Goal: Task Accomplishment & Management: Use online tool/utility

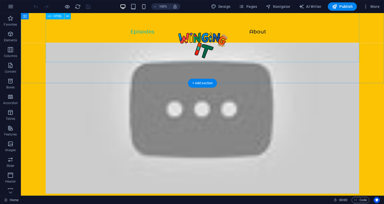
scroll to position [557, 0]
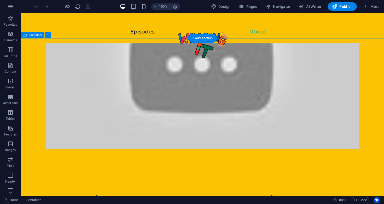
scroll to position [603, 0]
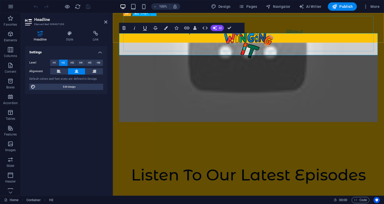
click at [308, 47] on div at bounding box center [248, 46] width 250 height 35
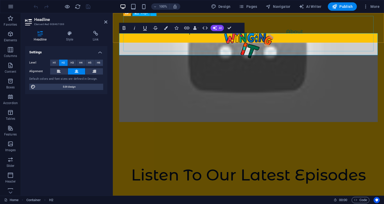
click at [303, 44] on div at bounding box center [248, 46] width 250 height 35
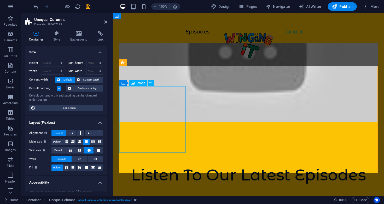
select select "%"
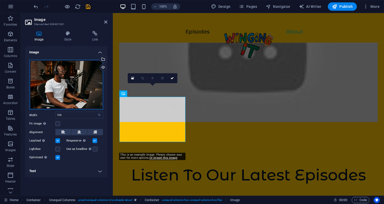
click at [81, 80] on div "Drag files here, click to choose files or select files from Files or our free s…" at bounding box center [66, 85] width 74 height 50
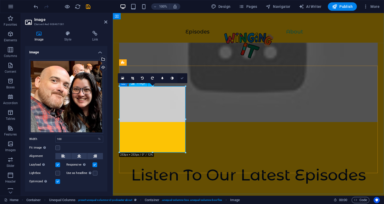
click at [183, 78] on icon at bounding box center [182, 78] width 3 height 3
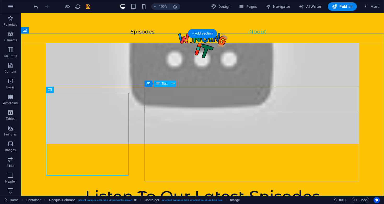
scroll to position [606, 0]
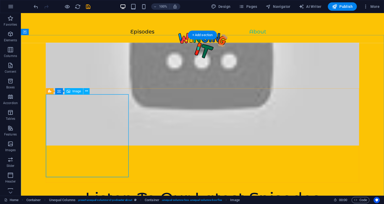
click at [86, 91] on icon at bounding box center [86, 90] width 3 height 5
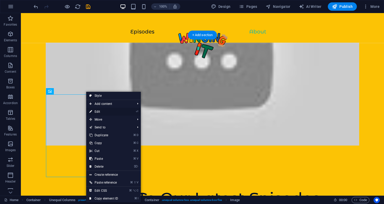
click at [110, 109] on link "⏎ Edit" at bounding box center [103, 112] width 35 height 8
select select "%"
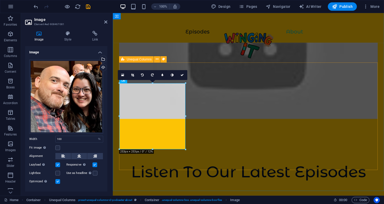
drag, startPoint x: 300, startPoint y: 96, endPoint x: 193, endPoint y: 82, distance: 107.8
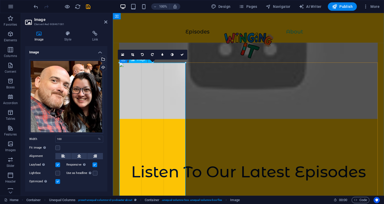
drag, startPoint x: 185, startPoint y: 84, endPoint x: 216, endPoint y: 119, distance: 47.2
drag, startPoint x: 186, startPoint y: 117, endPoint x: 190, endPoint y: 118, distance: 4.3
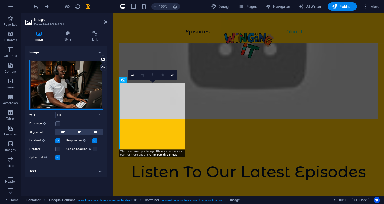
click at [70, 89] on div "Drag files here, click to choose files or select files from Files or our free s…" at bounding box center [66, 85] width 74 height 50
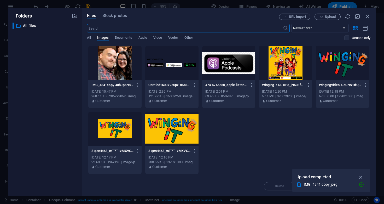
click at [122, 64] on div at bounding box center [114, 63] width 53 height 34
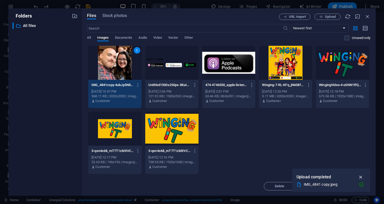
click at [360, 177] on icon "button" at bounding box center [361, 177] width 6 height 6
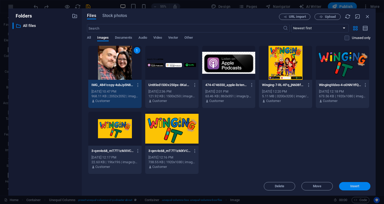
click at [354, 185] on span "Insert" at bounding box center [355, 186] width 9 height 3
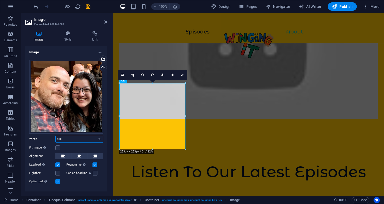
click at [78, 138] on input "100" at bounding box center [79, 139] width 47 height 6
type input "100"
click at [42, 138] on label "Width" at bounding box center [42, 139] width 26 height 3
click at [57, 146] on label at bounding box center [57, 147] width 5 height 5
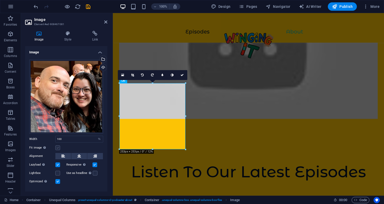
click at [0, 0] on input "Fit image Automatically fit image to a fixed width and height" at bounding box center [0, 0] width 0 height 0
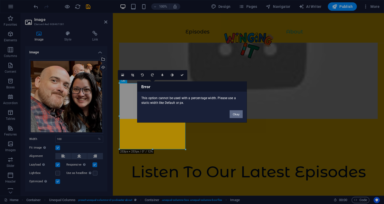
click at [240, 115] on button "Okay" at bounding box center [236, 114] width 13 height 8
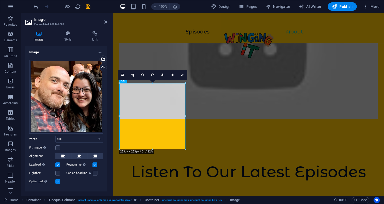
scroll to position [0, 0]
click at [72, 37] on h4 "Style" at bounding box center [69, 36] width 28 height 11
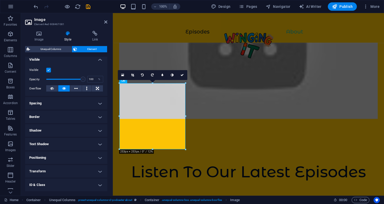
scroll to position [79, 0]
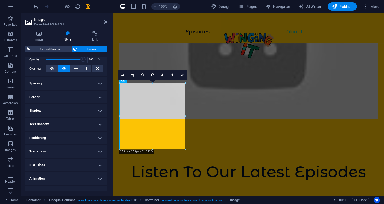
click at [99, 96] on h4 "Border" at bounding box center [66, 97] width 82 height 13
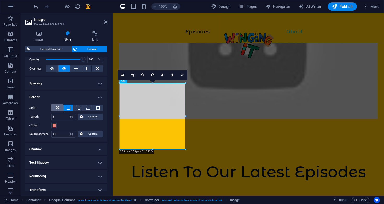
click at [59, 107] on icon at bounding box center [57, 107] width 3 height 6
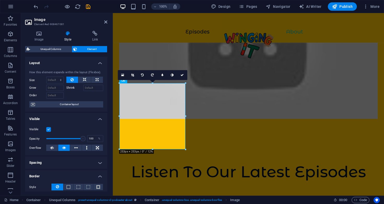
scroll to position [0, 0]
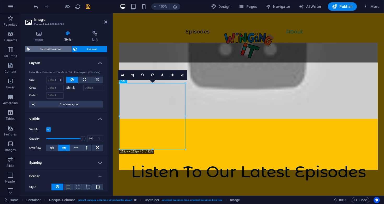
click at [51, 49] on span "Unequal Columns" at bounding box center [51, 49] width 38 height 6
select select "%"
select select "rem"
select select "preset-unequal-columns-v2-podcaster-about"
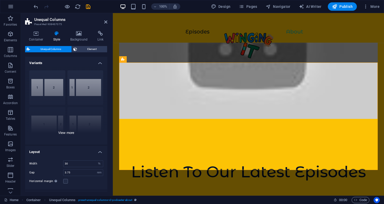
click at [65, 132] on div "[PHONE_NUMBER] [PHONE_NUMBER] 70-30 Default" at bounding box center [66, 105] width 82 height 78
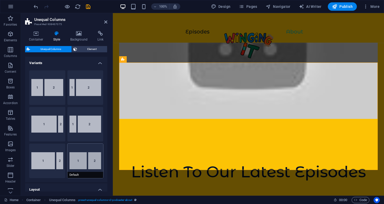
click at [82, 164] on button "Default" at bounding box center [85, 161] width 36 height 35
type input "60"
type input "2"
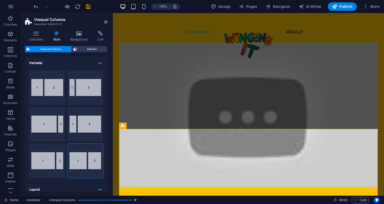
scroll to position [536, 0]
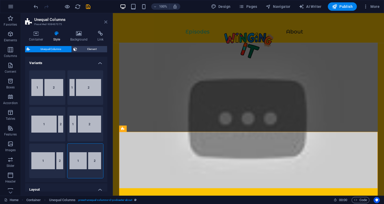
click at [106, 22] on icon at bounding box center [105, 22] width 3 height 4
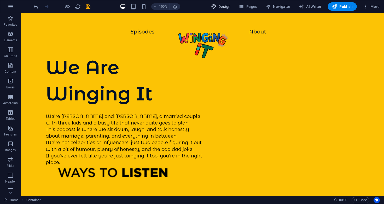
scroll to position [0, 0]
click at [88, 4] on icon "save" at bounding box center [88, 7] width 6 height 6
click at [225, 6] on span "Design" at bounding box center [221, 6] width 20 height 5
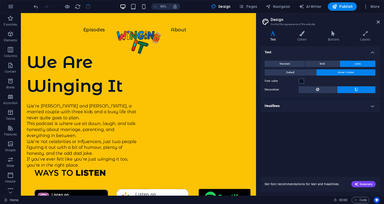
click at [370, 30] on div "Variants Text Colors Buttons Layout Text Standard Bold Links Font color Font Mo…" at bounding box center [320, 111] width 128 height 169
click at [364, 37] on h4 "Layout" at bounding box center [365, 36] width 29 height 11
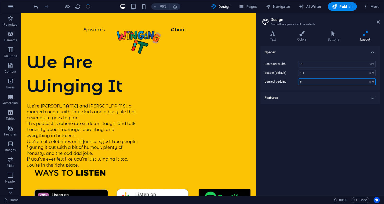
click at [312, 82] on input "5" at bounding box center [337, 82] width 77 height 6
type input "0"
click at [326, 140] on div "Spacer Container width 78 rem px Spacer (default) 1.5 rem Vertical padding 0 re…" at bounding box center [320, 118] width 119 height 145
click at [371, 98] on h4 "Features" at bounding box center [320, 97] width 119 height 13
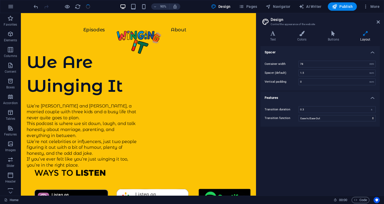
click at [341, 163] on div "Spacer Container width 78 rem px Spacer (default) 1.5 rem Vertical padding 0 re…" at bounding box center [320, 118] width 119 height 145
click at [379, 22] on icon at bounding box center [378, 22] width 3 height 4
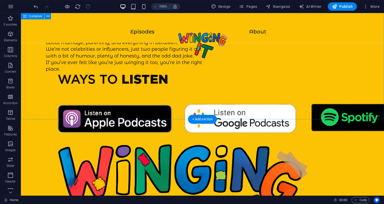
scroll to position [78, 0]
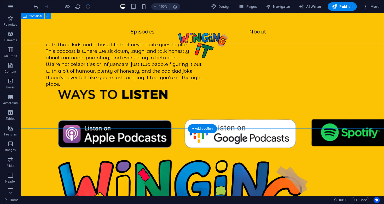
click at [133, 113] on div "We Are Winging It We’re [PERSON_NAME] and [PERSON_NAME], a married couple with …" at bounding box center [202, 189] width 363 height 508
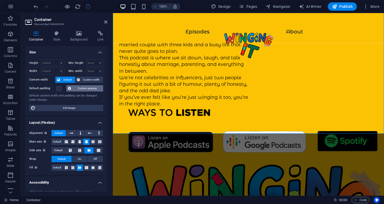
click at [68, 88] on icon at bounding box center [69, 88] width 3 height 6
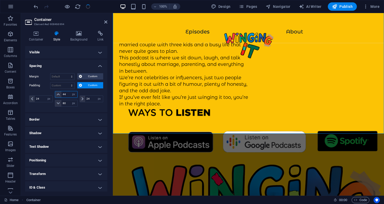
click at [67, 95] on input "44" at bounding box center [69, 94] width 16 height 6
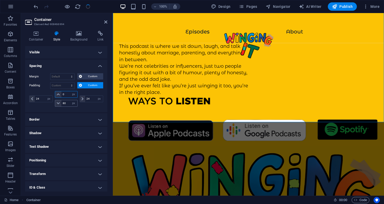
type input "0"
click at [67, 104] on input "80" at bounding box center [69, 103] width 16 height 6
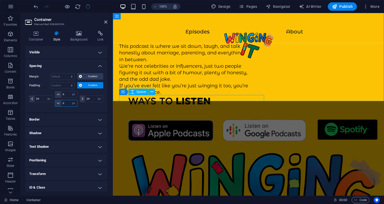
type input "0"
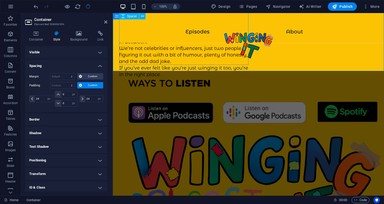
scroll to position [111, 0]
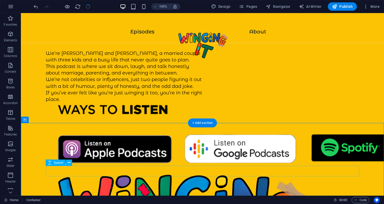
scroll to position [51, 0]
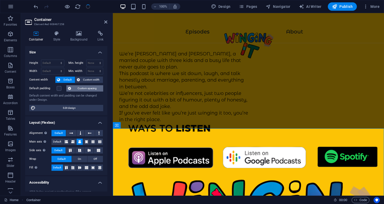
click at [93, 87] on span "Custom spacing" at bounding box center [87, 88] width 29 height 6
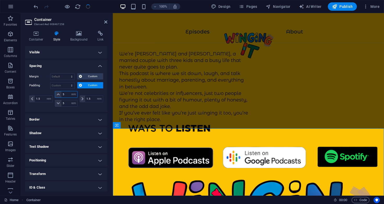
click at [67, 94] on input "5" at bounding box center [69, 94] width 16 height 6
type input "0"
click at [66, 103] on input "5" at bounding box center [69, 103] width 16 height 6
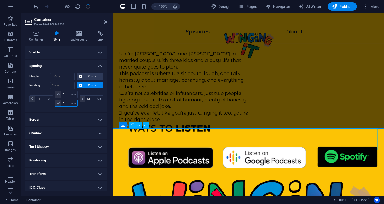
type input "0"
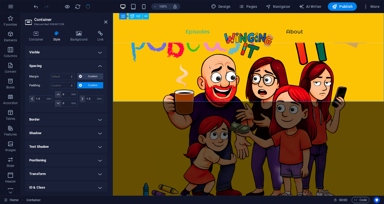
scroll to position [256, 0]
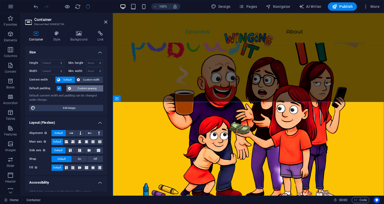
click at [79, 87] on span "Custom spacing" at bounding box center [87, 88] width 29 height 6
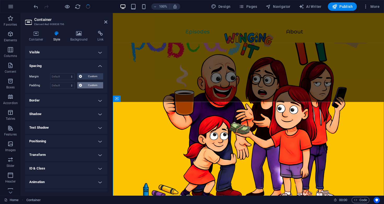
click at [81, 86] on icon at bounding box center [80, 85] width 3 height 6
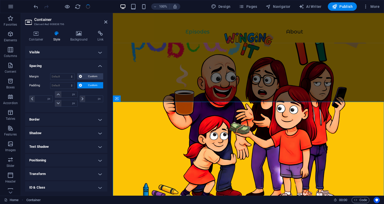
click at [93, 85] on span "Custom" at bounding box center [93, 85] width 18 height 6
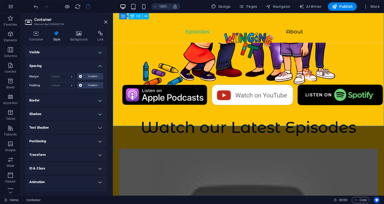
scroll to position [377, 0]
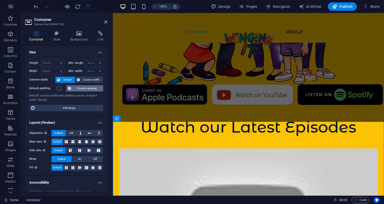
click at [88, 89] on span "Custom spacing" at bounding box center [87, 88] width 29 height 6
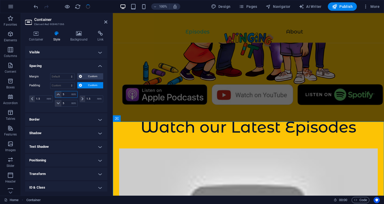
click at [66, 93] on input "5" at bounding box center [69, 94] width 16 height 6
click at [66, 94] on input "5" at bounding box center [69, 94] width 16 height 6
type input "0"
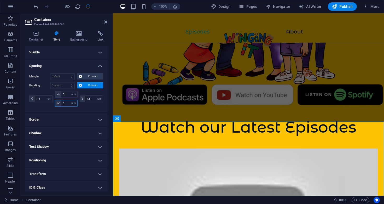
click at [67, 103] on input "5" at bounding box center [69, 103] width 16 height 6
type input "0"
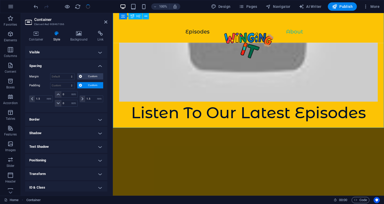
scroll to position [570, 0]
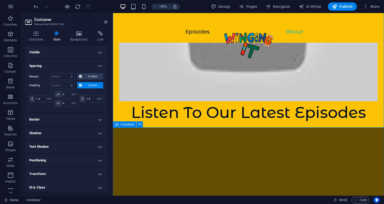
select select "rem"
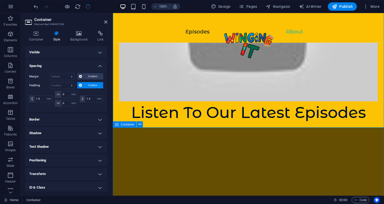
select select "rem"
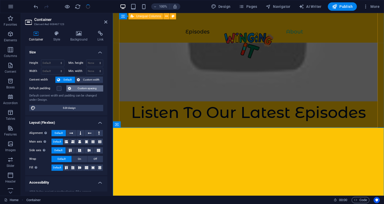
click at [86, 88] on span "Custom spacing" at bounding box center [87, 88] width 29 height 6
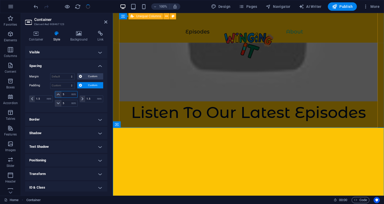
click at [68, 93] on input "5" at bounding box center [69, 94] width 16 height 6
type input "0"
click at [66, 102] on input "5" at bounding box center [69, 103] width 16 height 6
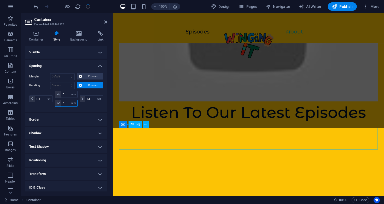
type input "0"
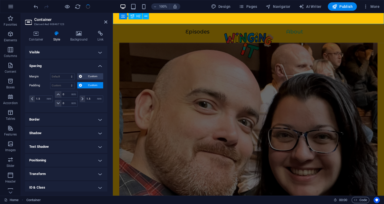
scroll to position [781, 0]
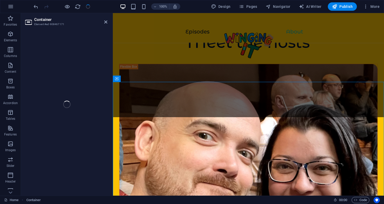
select select "rem"
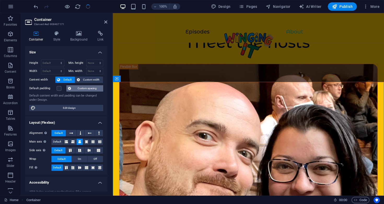
click at [81, 86] on span "Custom spacing" at bounding box center [87, 88] width 29 height 6
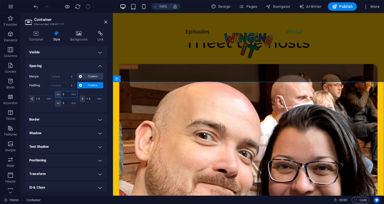
click at [67, 94] on input "5" at bounding box center [69, 94] width 16 height 6
type input "0"
click at [66, 102] on input "5" at bounding box center [69, 103] width 16 height 6
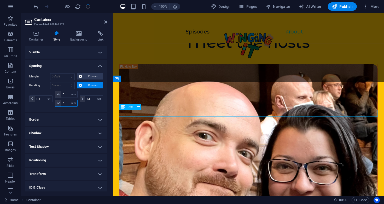
type input "0"
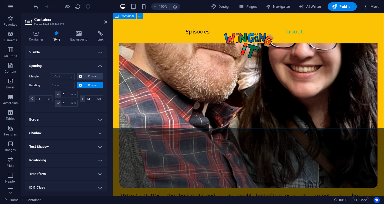
scroll to position [915, 0]
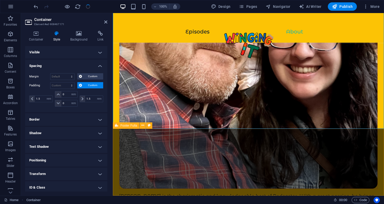
select select "footer"
select select "rem"
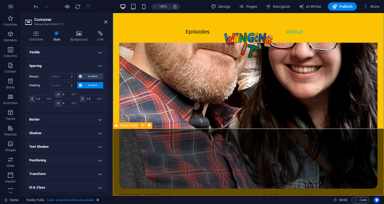
select select "rem"
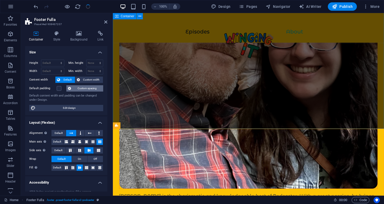
click at [82, 89] on span "Custom spacing" at bounding box center [87, 88] width 29 height 6
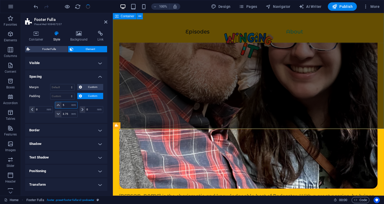
click at [67, 106] on input "5" at bounding box center [69, 105] width 16 height 6
type input "0"
click at [66, 114] on input "3.75" at bounding box center [69, 114] width 16 height 6
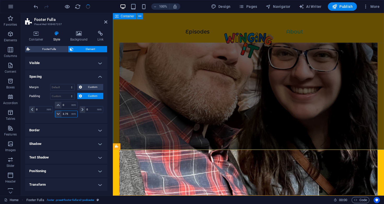
click at [66, 114] on input "3.75" at bounding box center [69, 114] width 16 height 6
type input "0"
select select "rem"
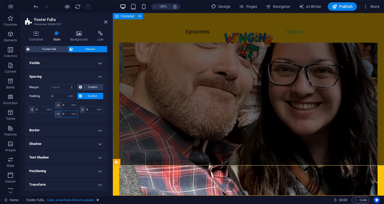
type input "0"
select select "rem"
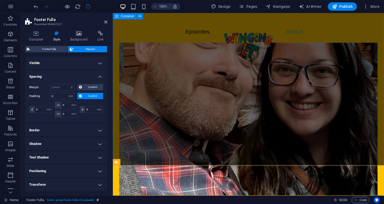
select select "rem"
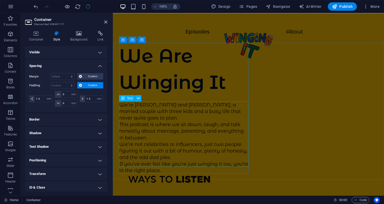
scroll to position [0, 0]
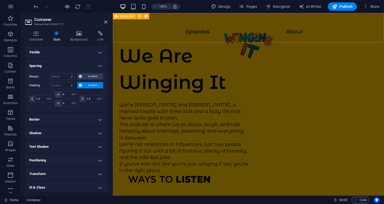
click at [117, 22] on div "Episodes About" at bounding box center [248, 28] width 271 height 30
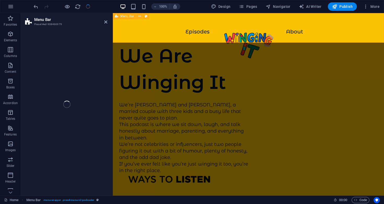
select select "header"
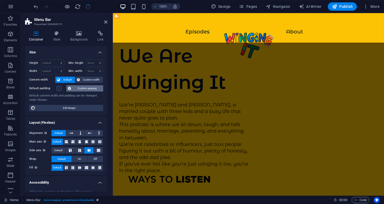
click at [87, 85] on span "Custom spacing" at bounding box center [87, 88] width 29 height 6
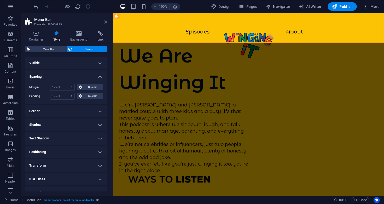
click at [105, 21] on icon at bounding box center [105, 22] width 3 height 4
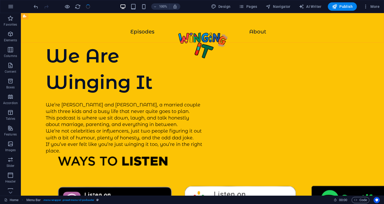
click at [88, 5] on div at bounding box center [62, 6] width 59 height 8
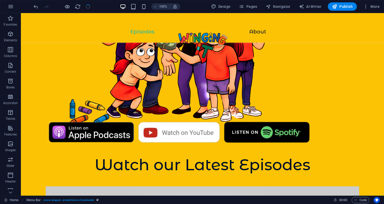
scroll to position [497, 0]
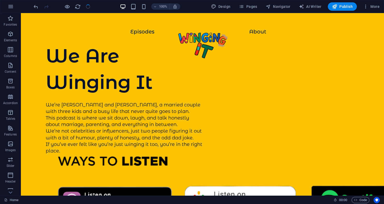
scroll to position [0, 0]
click at [89, 6] on div at bounding box center [62, 6] width 59 height 8
click at [368, 7] on icon "button" at bounding box center [365, 6] width 5 height 5
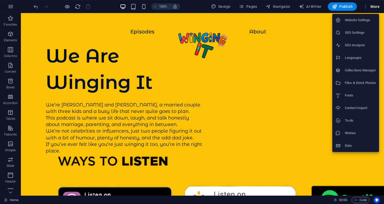
click at [373, 6] on div at bounding box center [192, 102] width 384 height 204
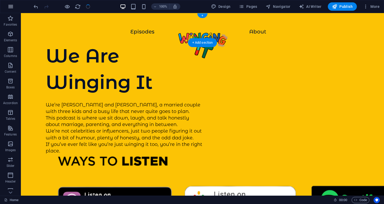
click at [12, 6] on icon "button" at bounding box center [11, 6] width 6 height 6
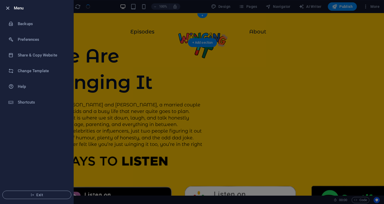
click at [10, 9] on icon "button" at bounding box center [8, 8] width 6 height 6
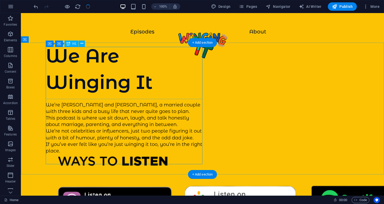
click at [196, 81] on div "We Are Winging It" at bounding box center [124, 69] width 157 height 53
click at [157, 127] on div "We’re [PERSON_NAME] and [PERSON_NAME], a married couple with three kids and a b…" at bounding box center [124, 128] width 157 height 53
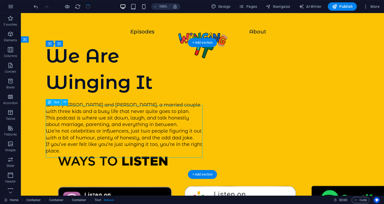
click at [157, 127] on div "We’re [PERSON_NAME] and [PERSON_NAME], a married couple with three kids and a b…" at bounding box center [124, 128] width 157 height 53
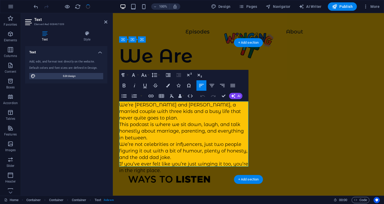
click at [217, 114] on p "We’re [PERSON_NAME] and [PERSON_NAME], a married couple with three kids and a b…" at bounding box center [183, 112] width 129 height 20
click at [159, 131] on p "This podcast is where we sit down, laugh, and talk honestly about marriage, par…" at bounding box center [183, 131] width 129 height 20
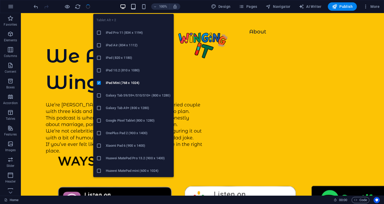
click at [134, 7] on icon "button" at bounding box center [133, 7] width 6 height 6
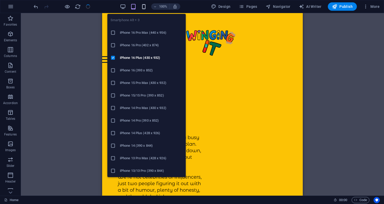
click at [143, 7] on icon "button" at bounding box center [144, 7] width 6 height 6
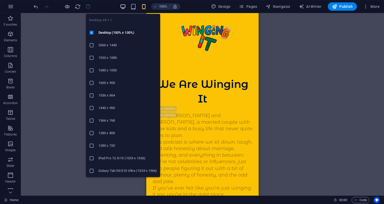
click at [125, 7] on icon "button" at bounding box center [123, 7] width 6 height 6
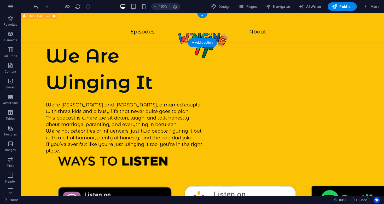
click at [37, 30] on div "Episodes About" at bounding box center [202, 28] width 363 height 30
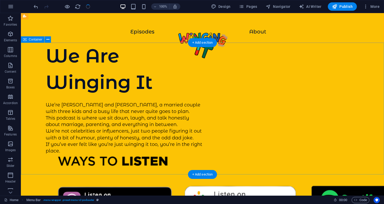
select select "px"
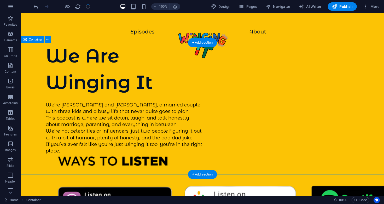
select select "px"
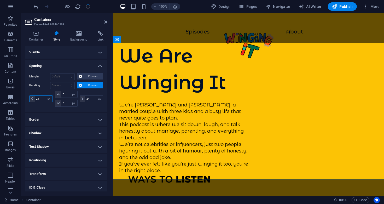
click at [43, 99] on input "24" at bounding box center [44, 99] width 18 height 6
type input "0"
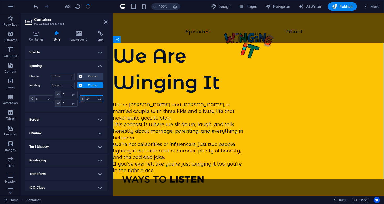
click at [93, 99] on input "24" at bounding box center [94, 99] width 18 height 6
type input "0"
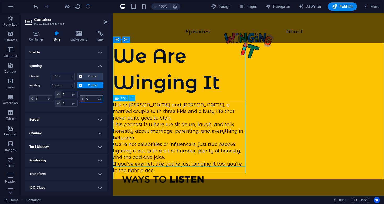
type input "0"
select select "px"
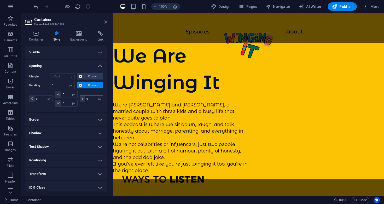
type input "0"
click at [106, 22] on icon at bounding box center [105, 22] width 3 height 4
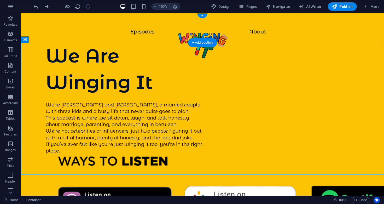
click at [89, 5] on div at bounding box center [62, 6] width 59 height 8
click at [89, 6] on div at bounding box center [62, 6] width 59 height 8
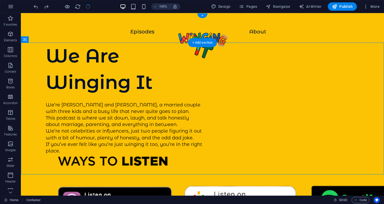
click at [99, 6] on div "100% Design Pages Navigator AI Writer Publish More" at bounding box center [207, 6] width 349 height 8
click at [244, 7] on icon "button" at bounding box center [241, 6] width 5 height 5
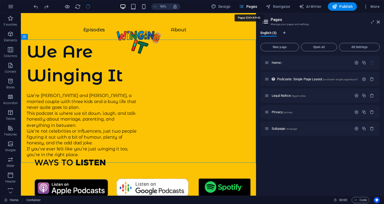
click at [244, 7] on icon "button" at bounding box center [241, 6] width 5 height 5
click at [379, 21] on icon at bounding box center [378, 22] width 3 height 4
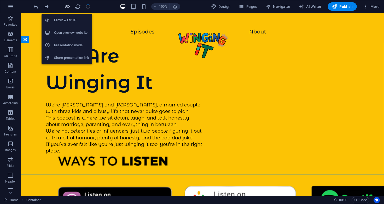
click at [65, 6] on icon "button" at bounding box center [67, 7] width 6 height 6
